Goal: Task Accomplishment & Management: Manage account settings

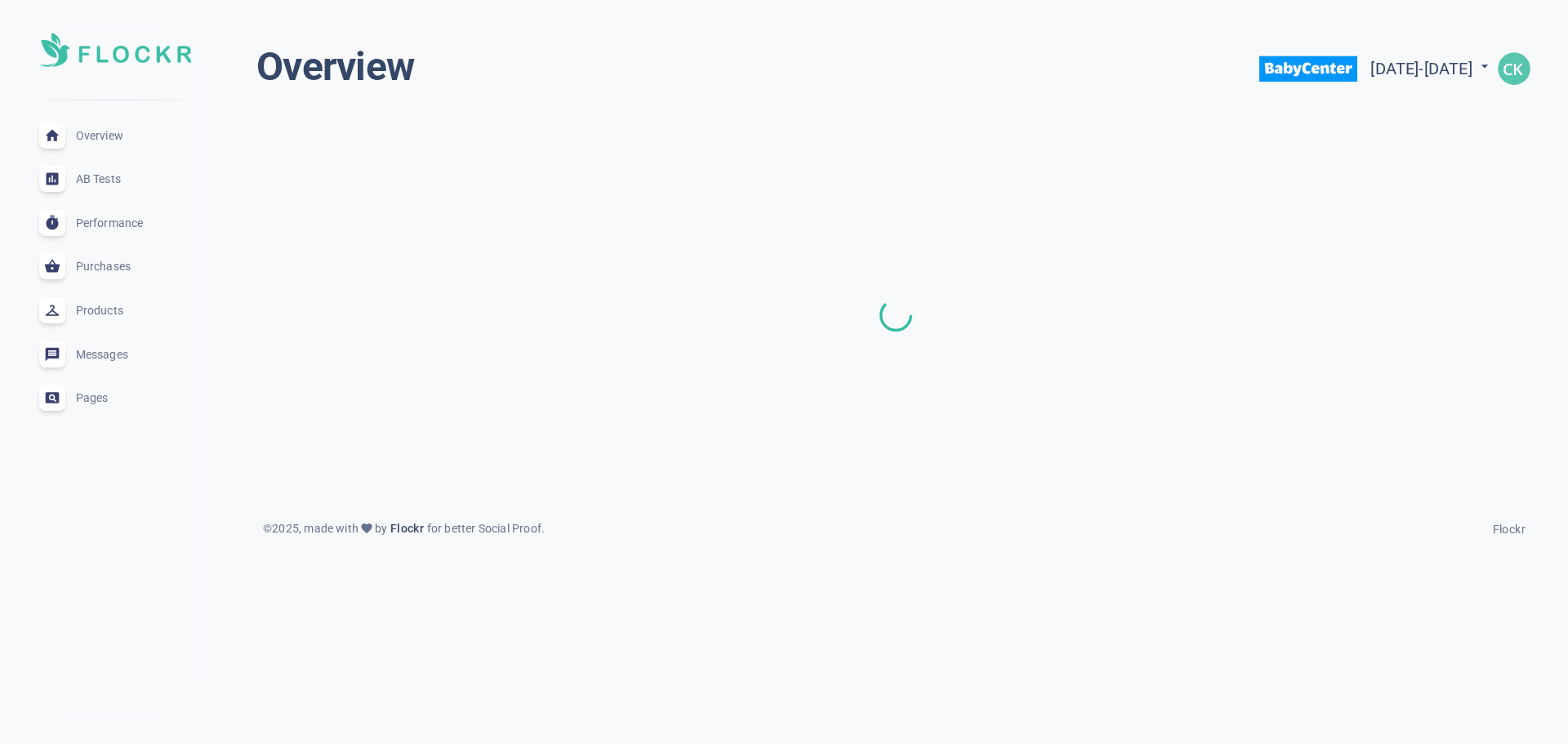
click at [1505, 78] on img "button" at bounding box center [1514, 68] width 33 height 33
click at [1478, 115] on span "Settings" at bounding box center [1477, 116] width 46 height 14
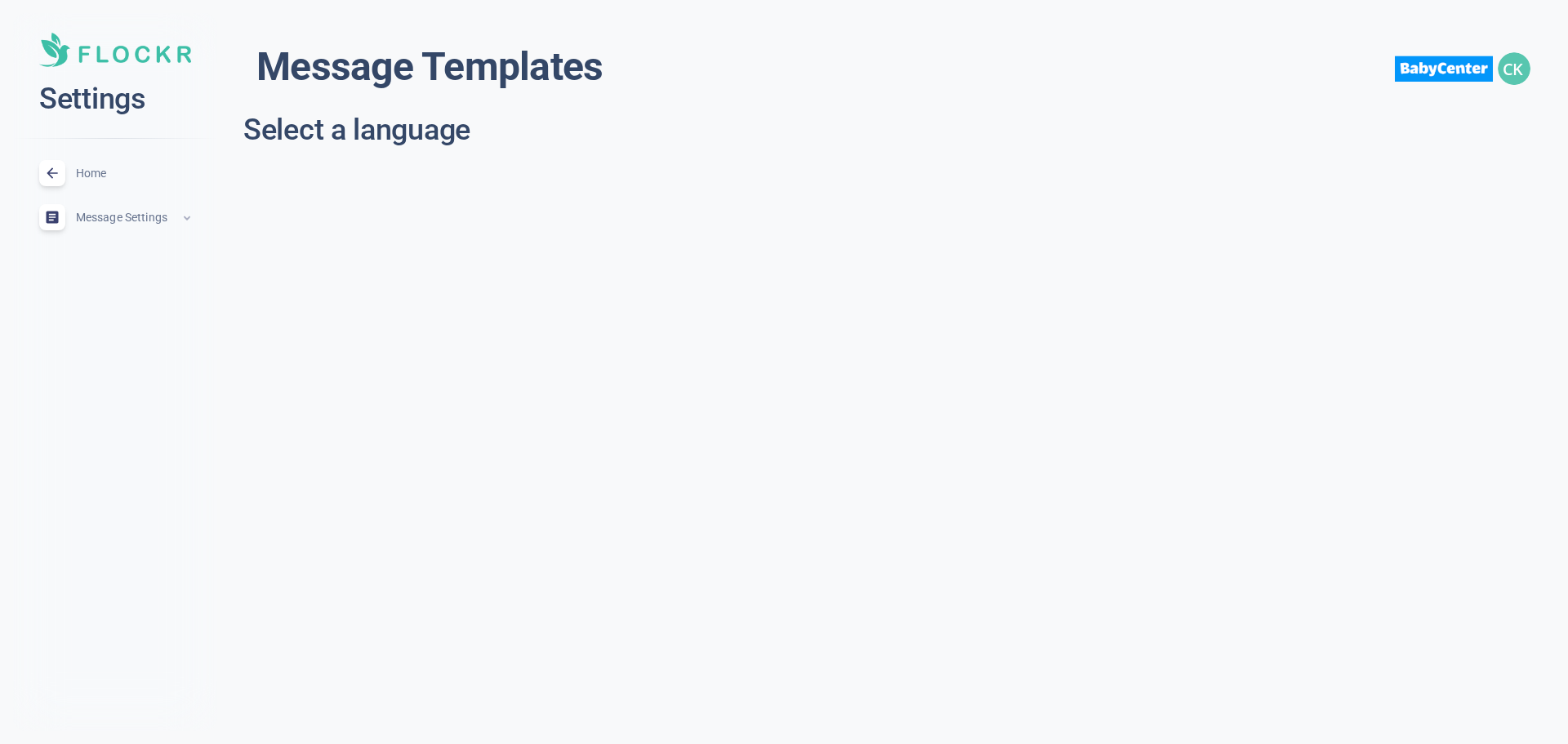
click at [1514, 67] on img "button" at bounding box center [1514, 68] width 33 height 33
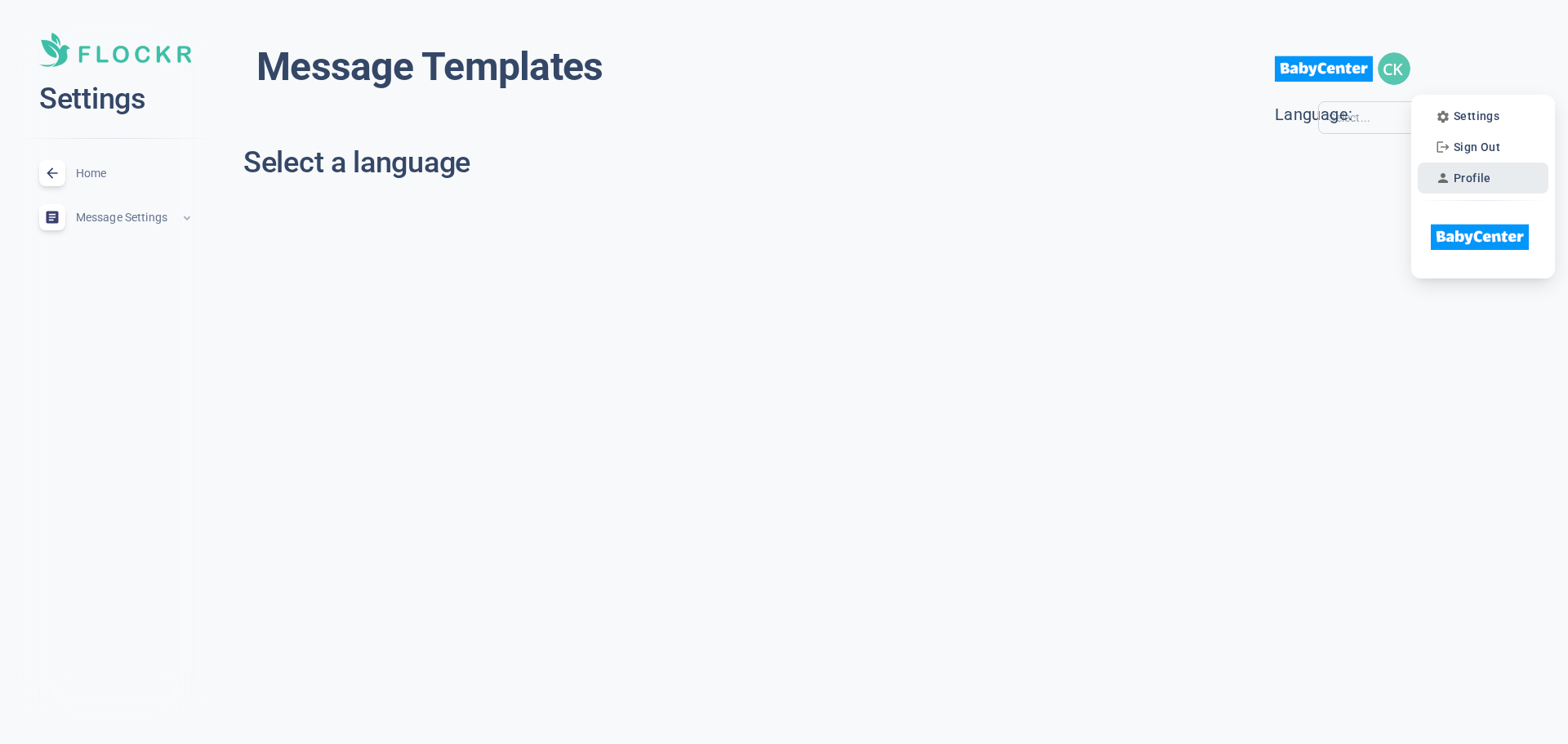
click at [1463, 176] on span "Profile" at bounding box center [1472, 178] width 37 height 14
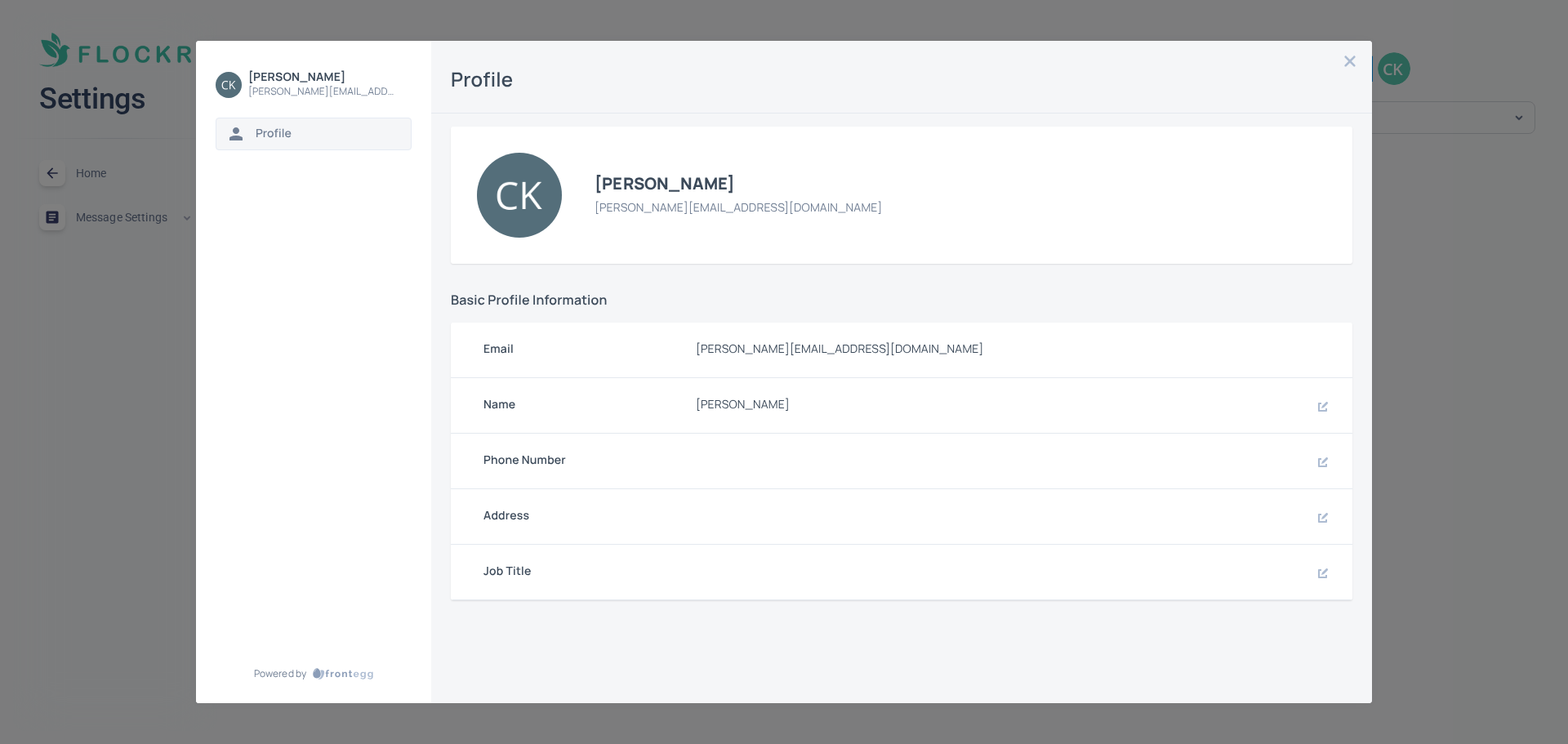
click at [1350, 61] on icon "button" at bounding box center [1351, 61] width 11 height 11
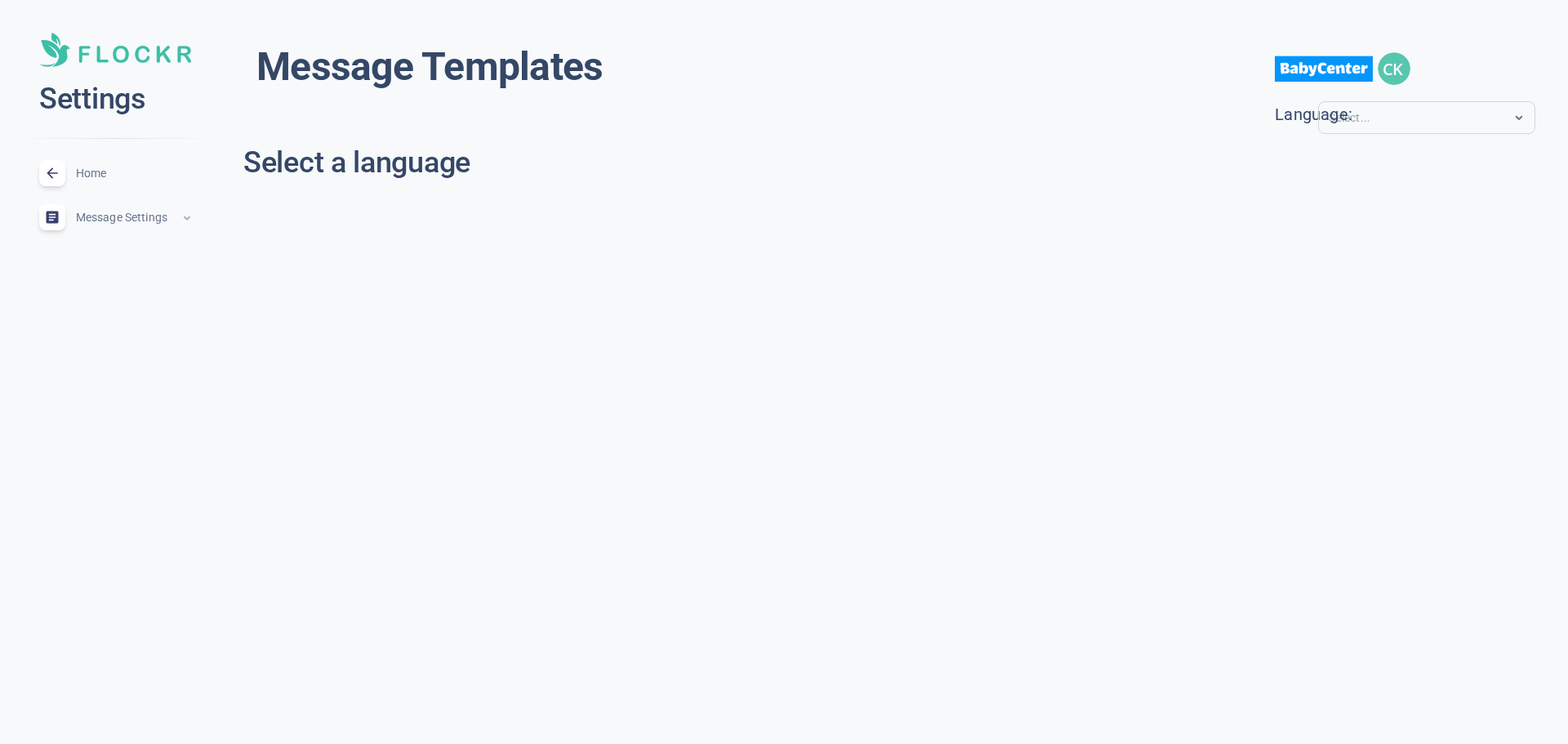
click at [1408, 68] on img "button" at bounding box center [1394, 68] width 33 height 33
click at [687, 71] on div at bounding box center [784, 372] width 1568 height 744
click at [108, 105] on h2 "Settings" at bounding box center [114, 98] width 152 height 38
click at [63, 172] on div at bounding box center [51, 173] width 26 height 26
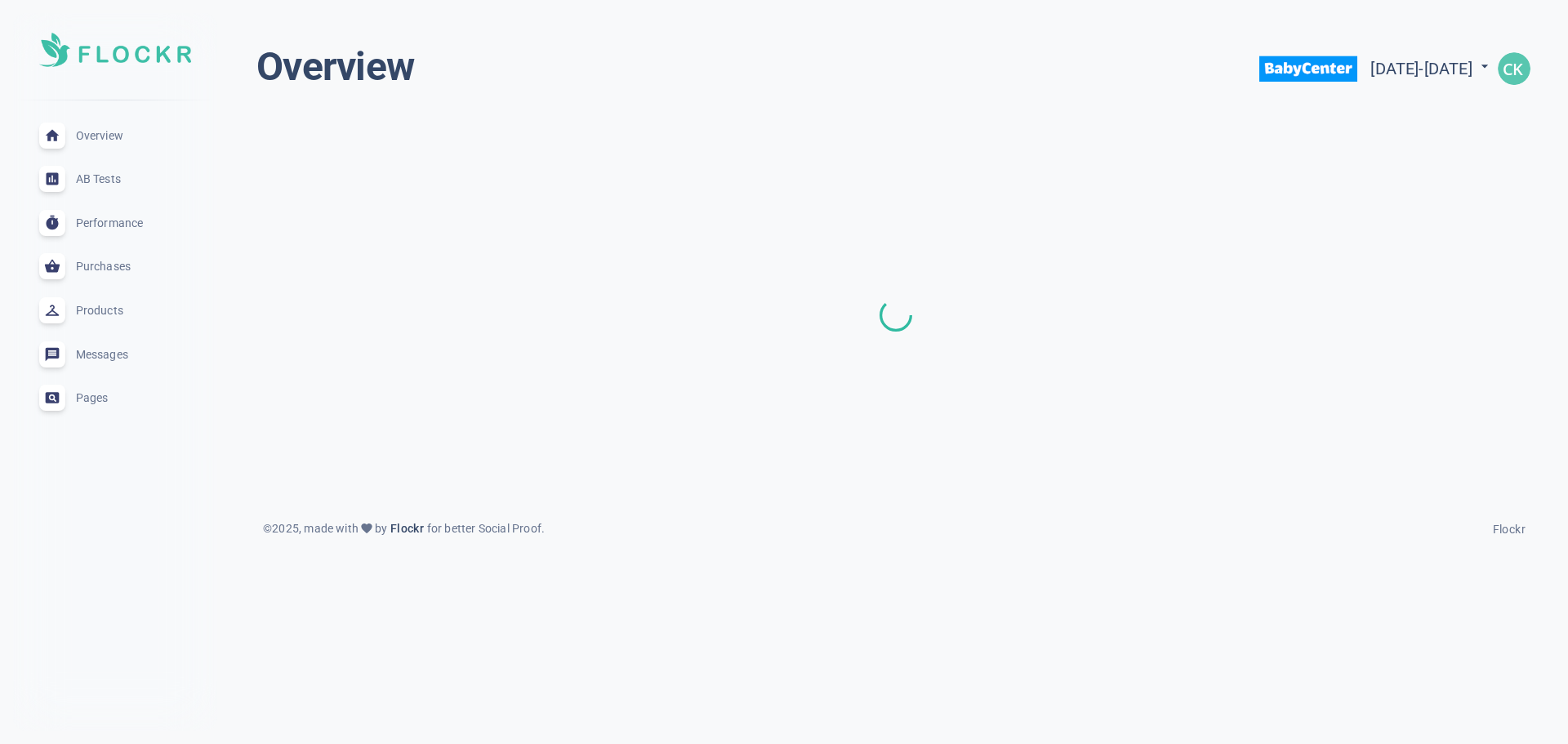
click at [1451, 75] on span "[DATE] - [DATE]" at bounding box center [1431, 68] width 122 height 20
select select "8"
select select "2024"
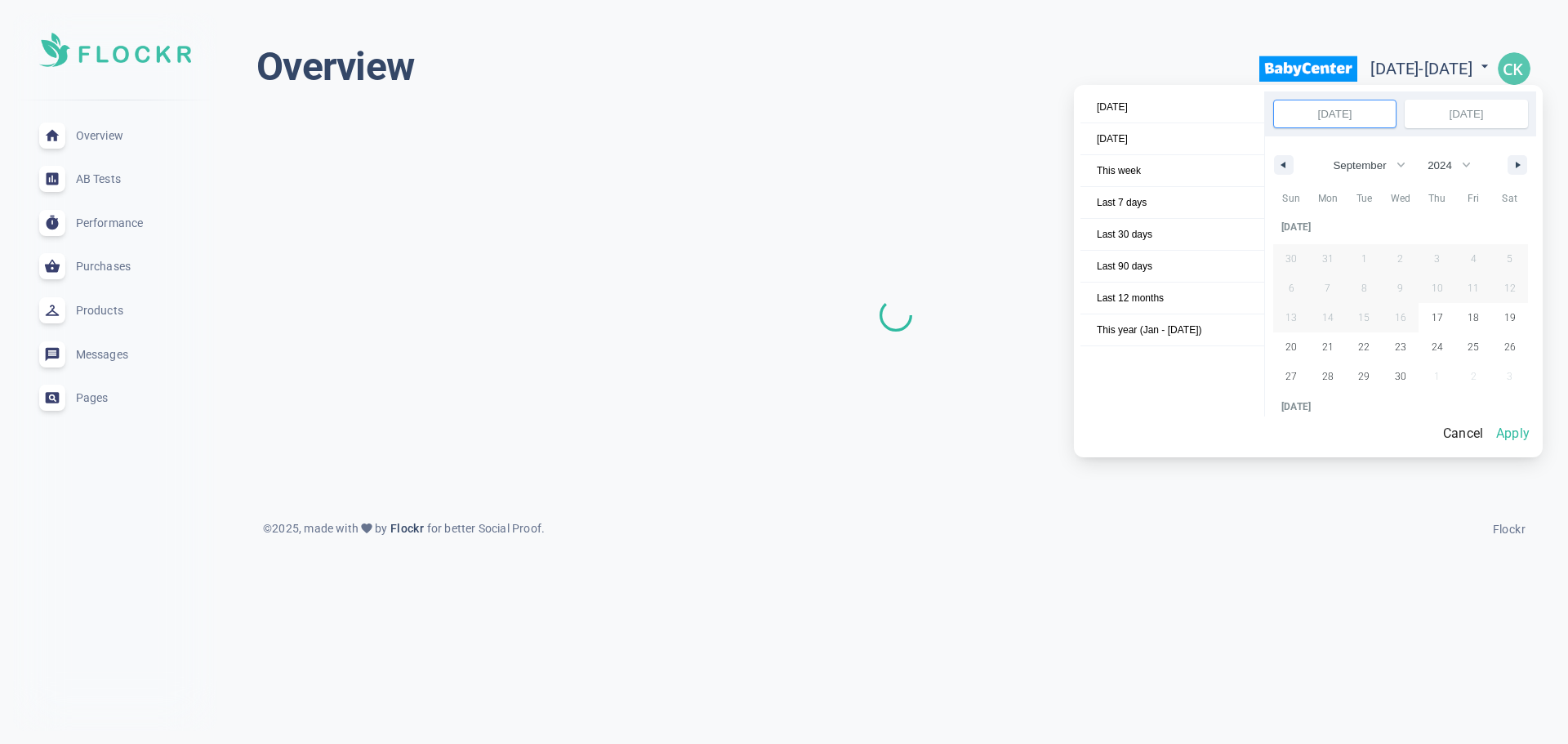
scroll to position [221761, 0]
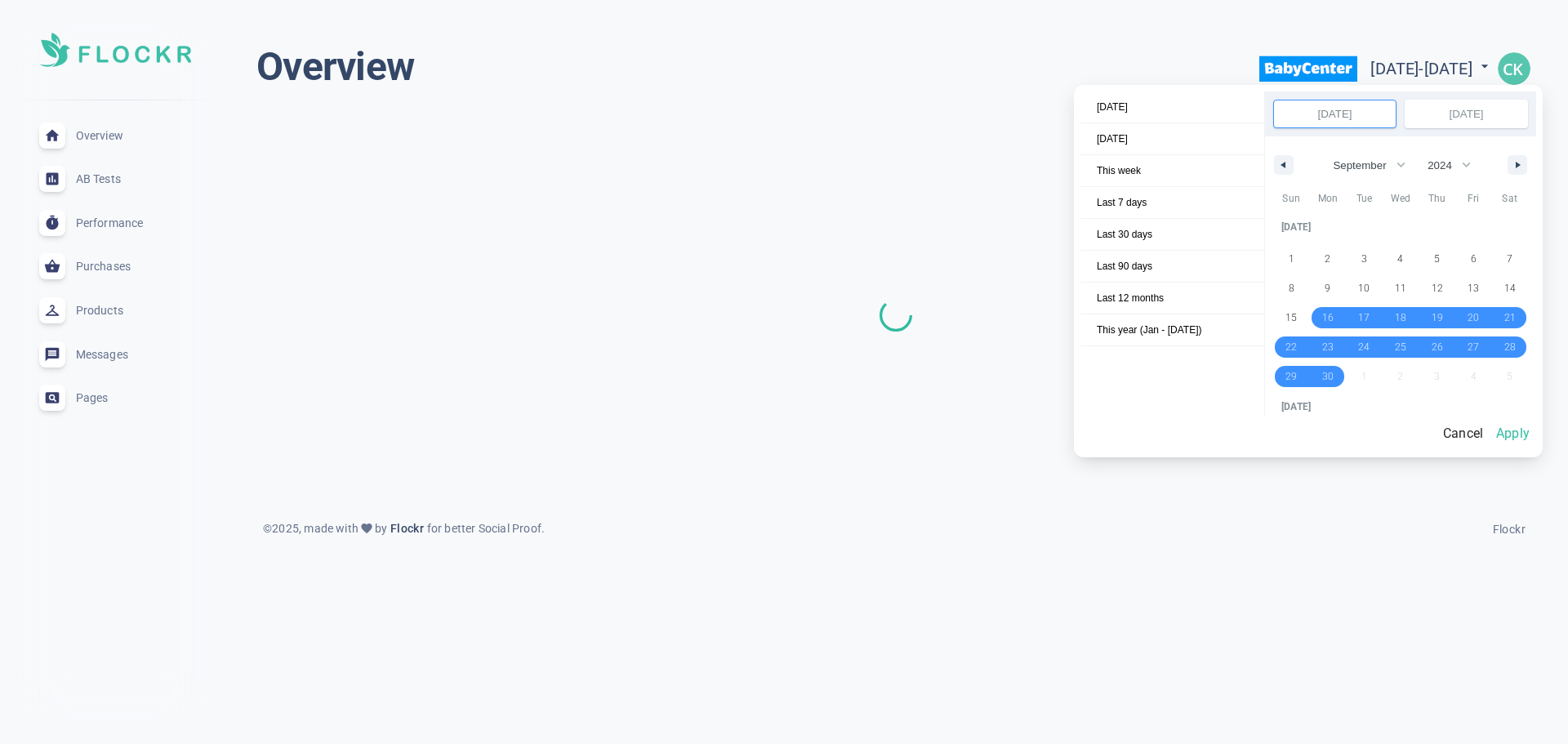
click at [1449, 67] on div at bounding box center [784, 372] width 1568 height 744
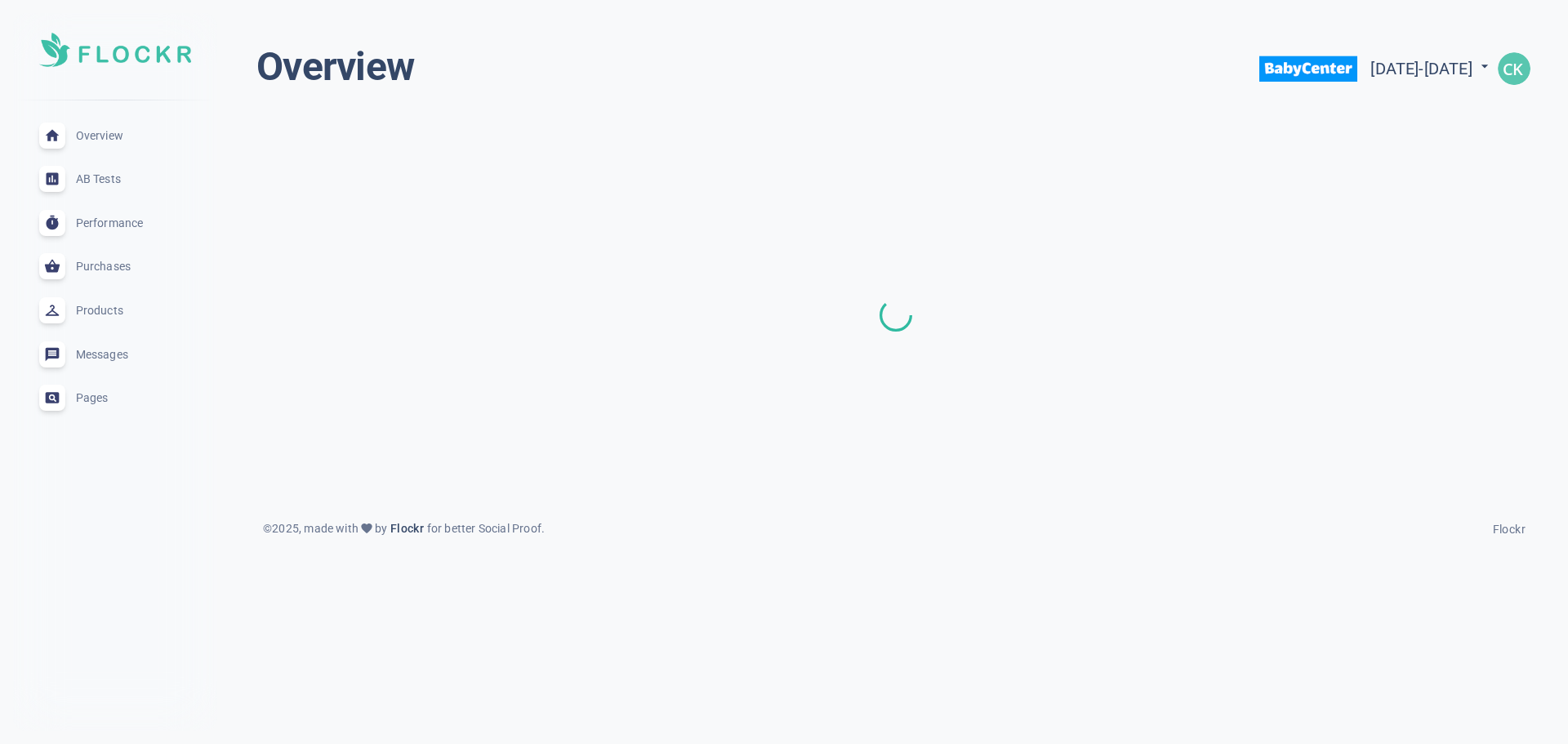
click at [1259, 74] on img at bounding box center [1308, 69] width 98 height 51
click at [1530, 65] on img "button" at bounding box center [1514, 68] width 33 height 33
click at [1483, 231] on img at bounding box center [1480, 238] width 98 height 51
click at [92, 130] on div at bounding box center [784, 372] width 1568 height 744
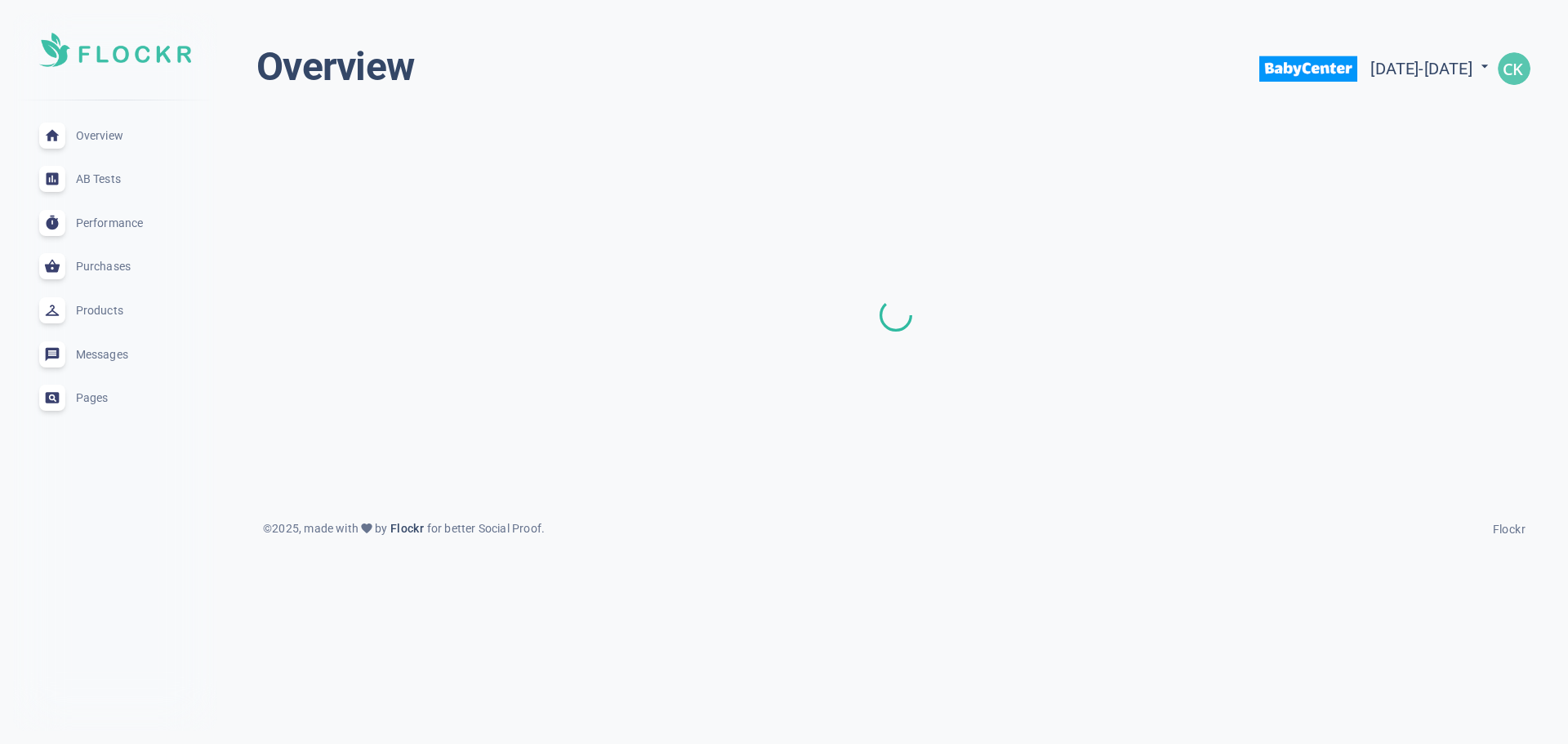
click at [119, 258] on div "Purchases expand_less" at bounding box center [114, 267] width 178 height 44
